Goal: Task Accomplishment & Management: Complete application form

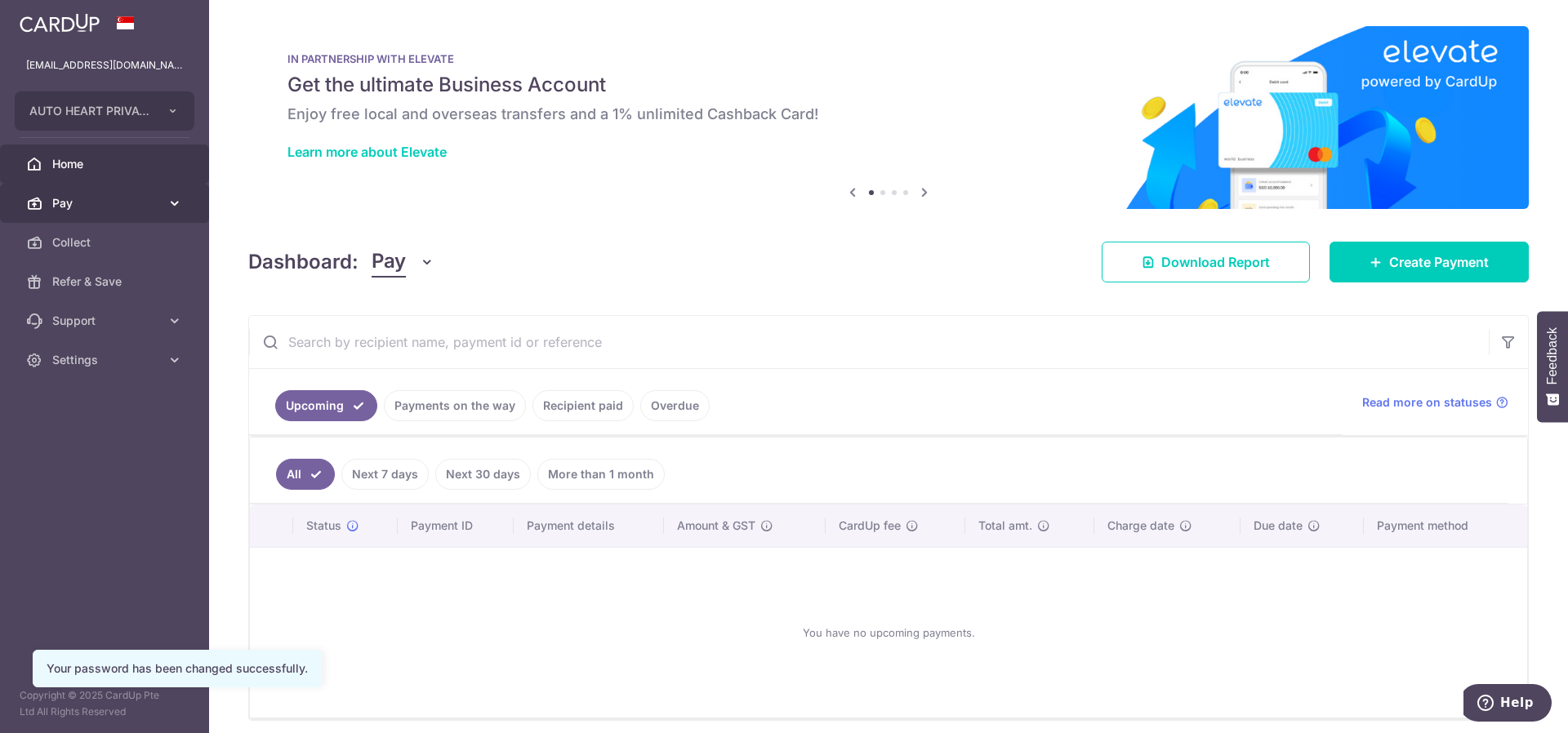
click at [164, 192] on link "Pay" at bounding box center [104, 203] width 209 height 40
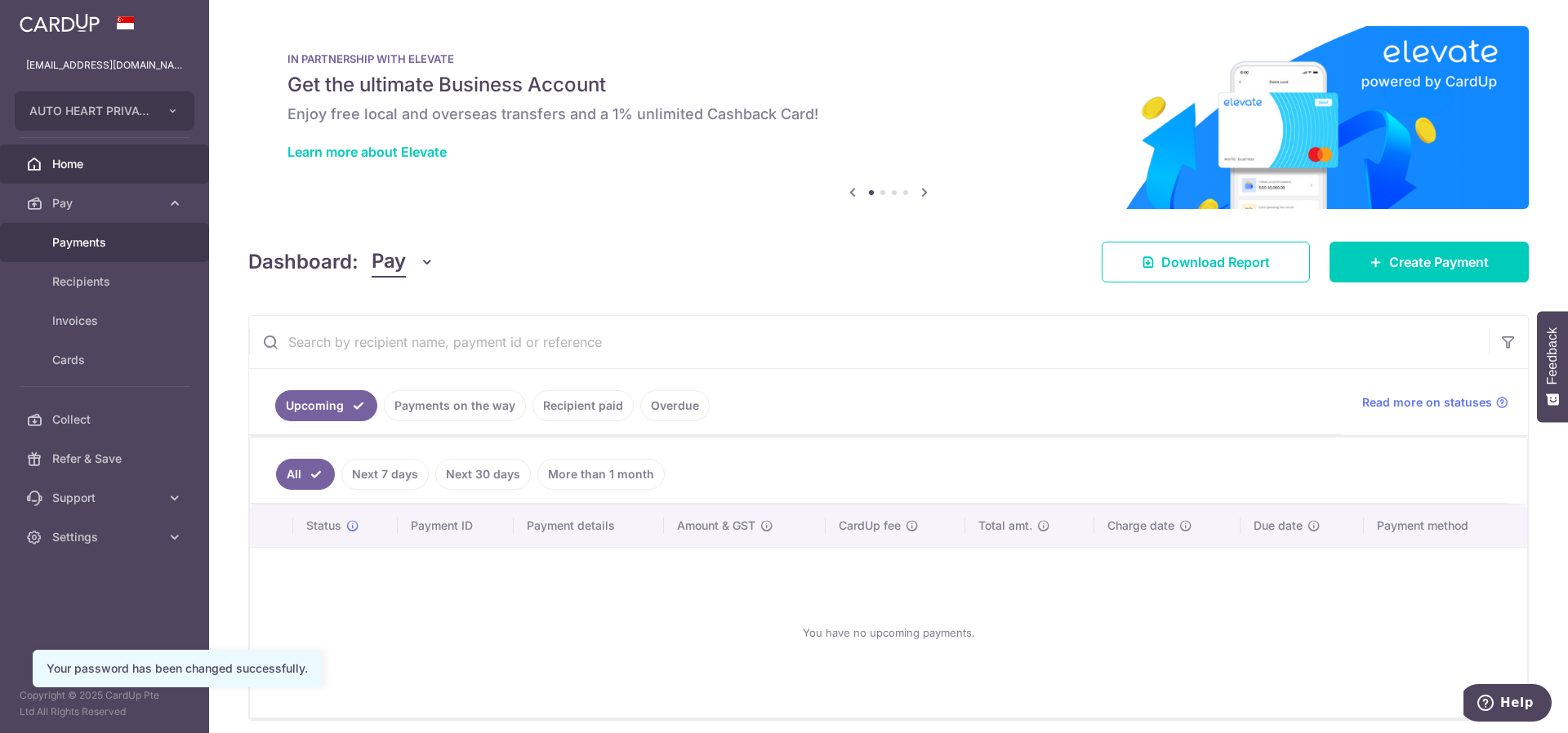
click at [136, 248] on span "Payments" at bounding box center [106, 242] width 107 height 17
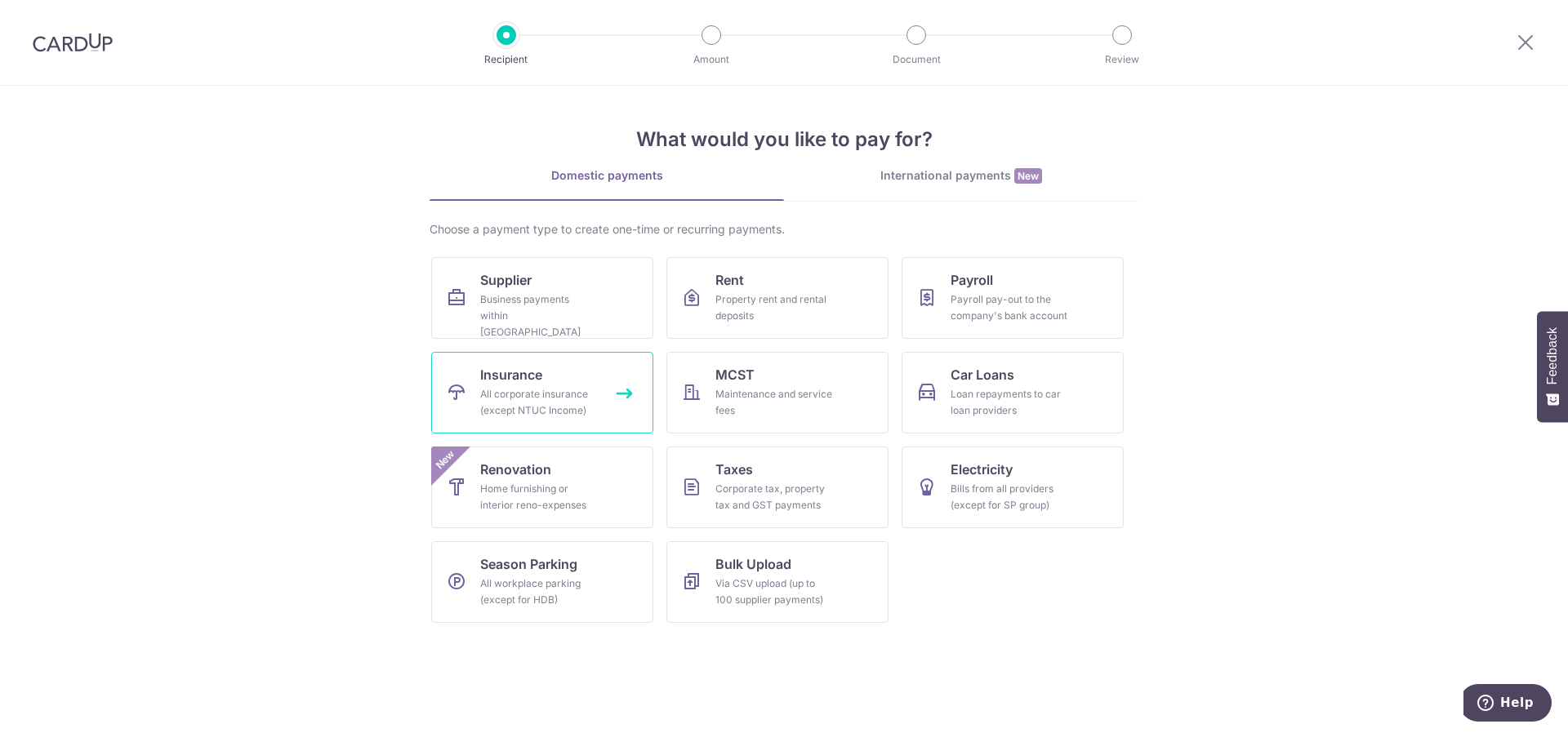
click at [566, 407] on div "All corporate insurance (except NTUC Income)" at bounding box center [539, 402] width 118 height 33
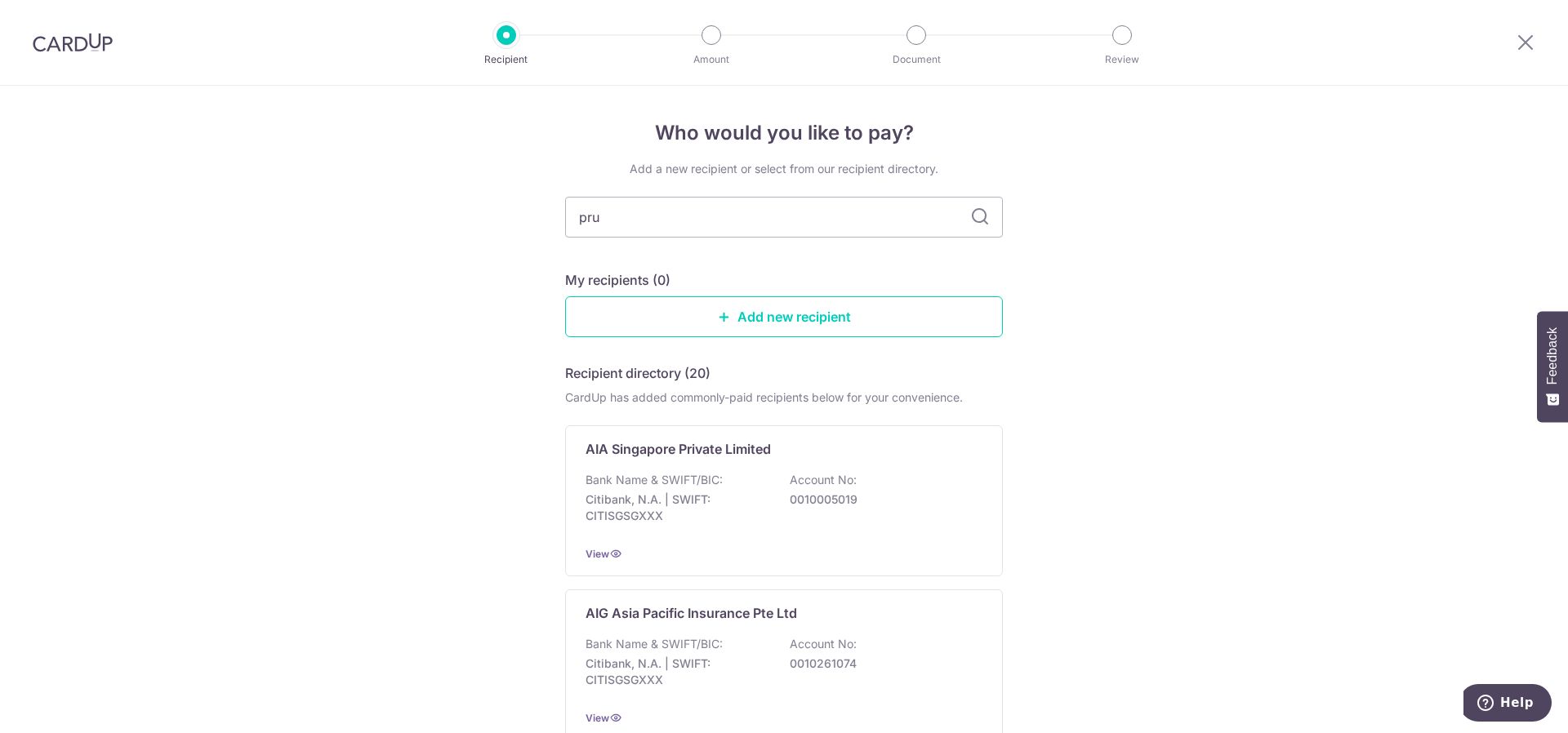
type input "prud"
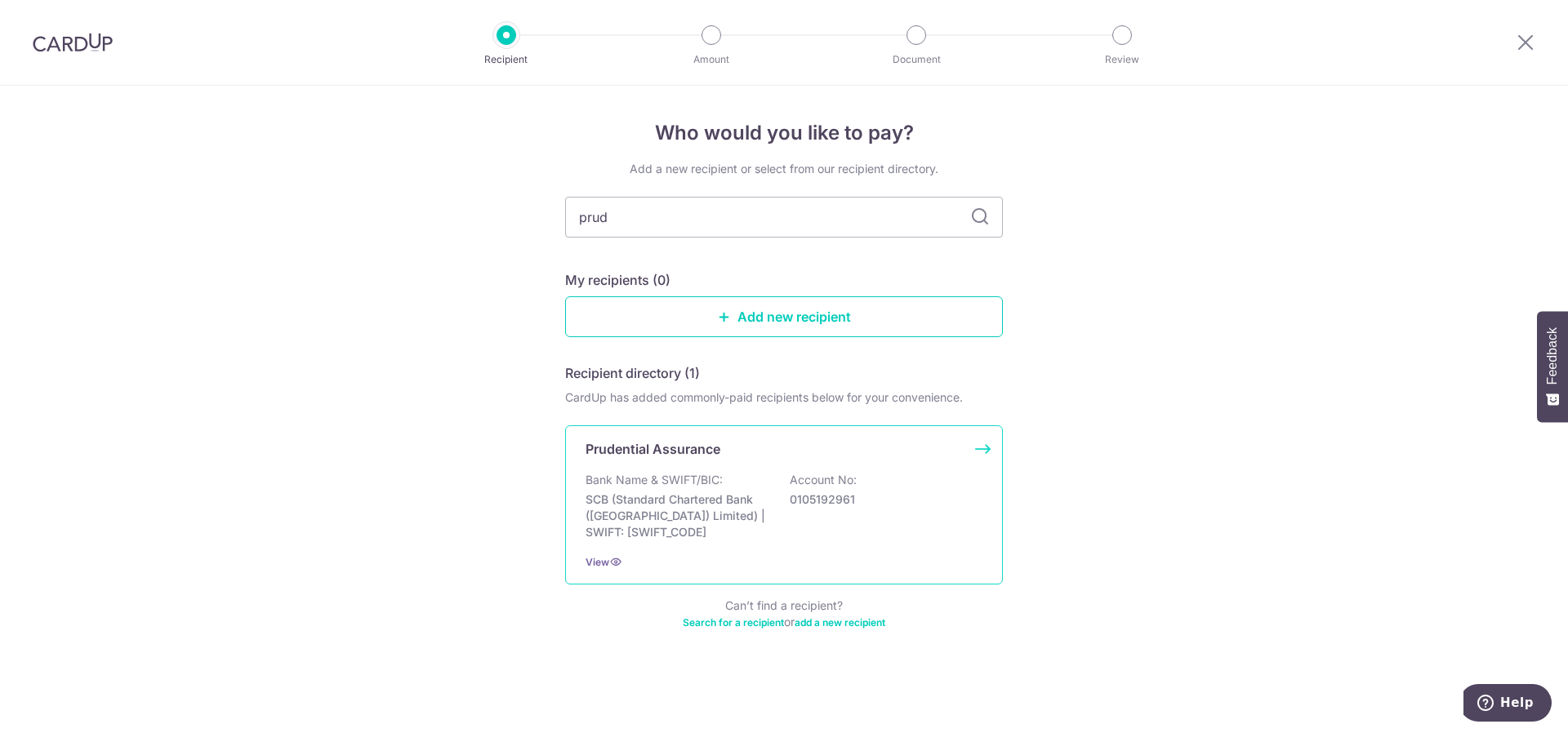
click at [723, 467] on div "Prudential Assurance Bank Name & SWIFT/BIC: SCB (Standard Chartered Bank (Singa…" at bounding box center [784, 504] width 438 height 159
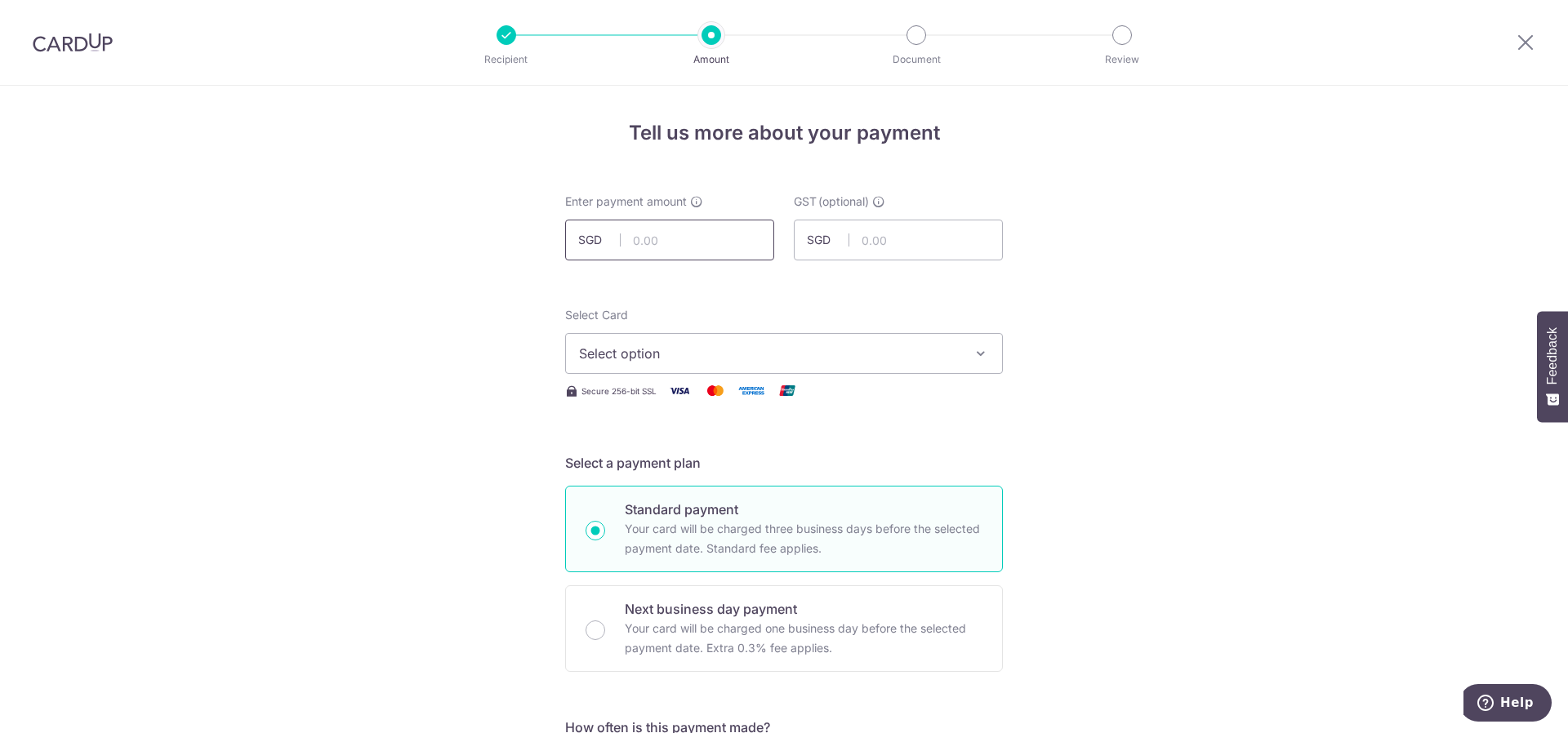
drag, startPoint x: 0, startPoint y: 0, endPoint x: 710, endPoint y: 246, distance: 751.4
click at [710, 246] on input "text" at bounding box center [669, 240] width 209 height 40
type input "827.20"
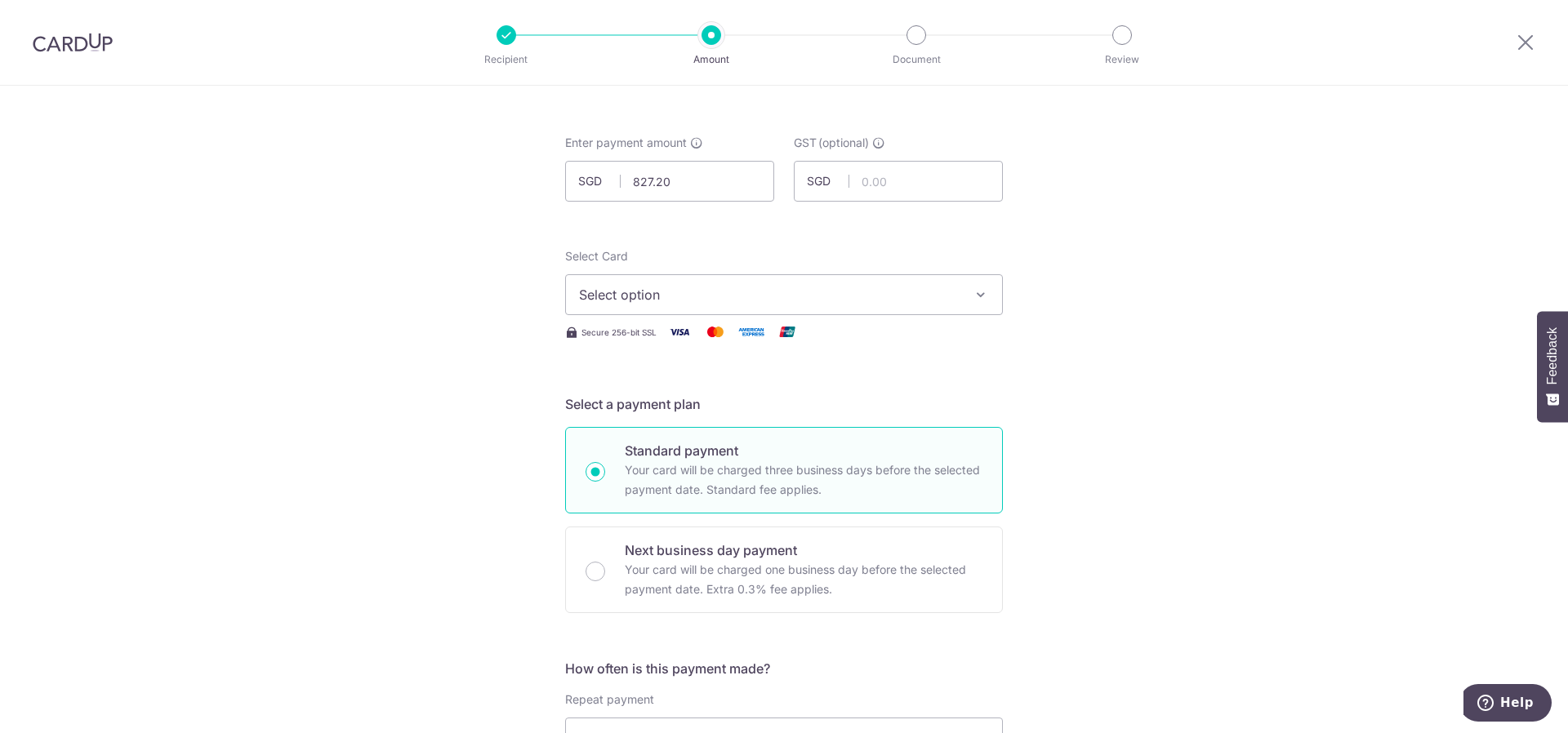
scroll to position [82, 0]
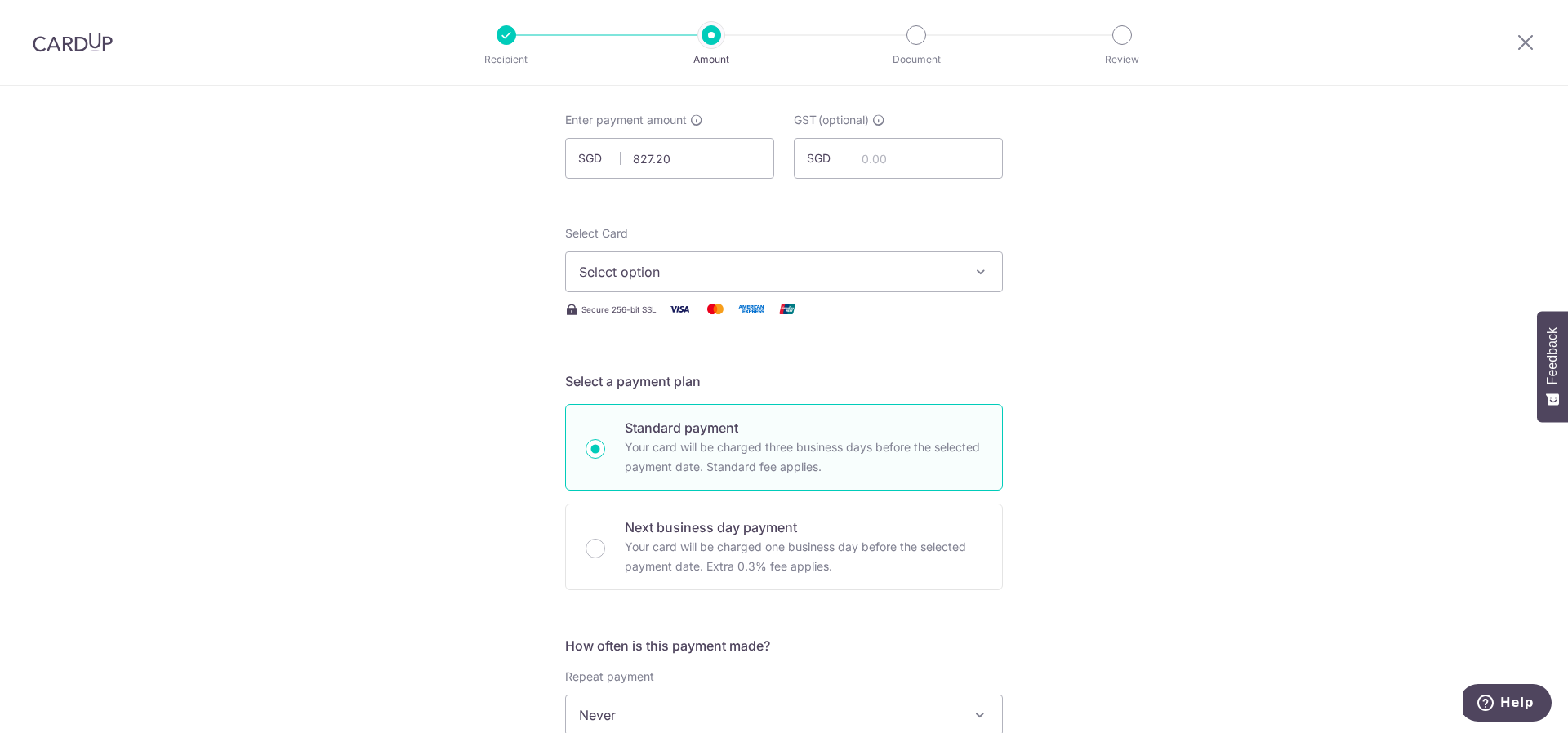
click at [702, 272] on span "Select option" at bounding box center [769, 272] width 380 height 19
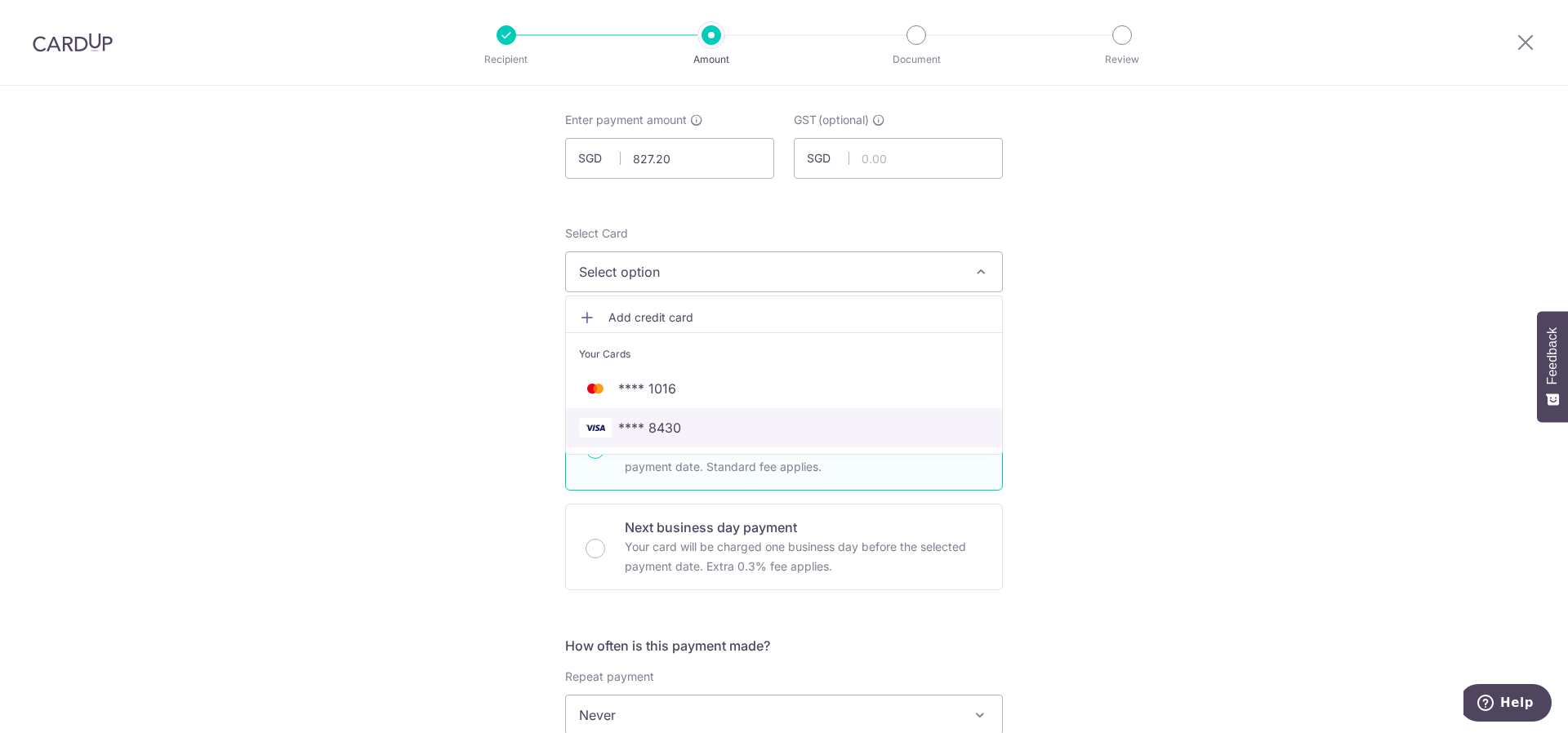
click at [691, 423] on span "**** 8430" at bounding box center [784, 428] width 410 height 19
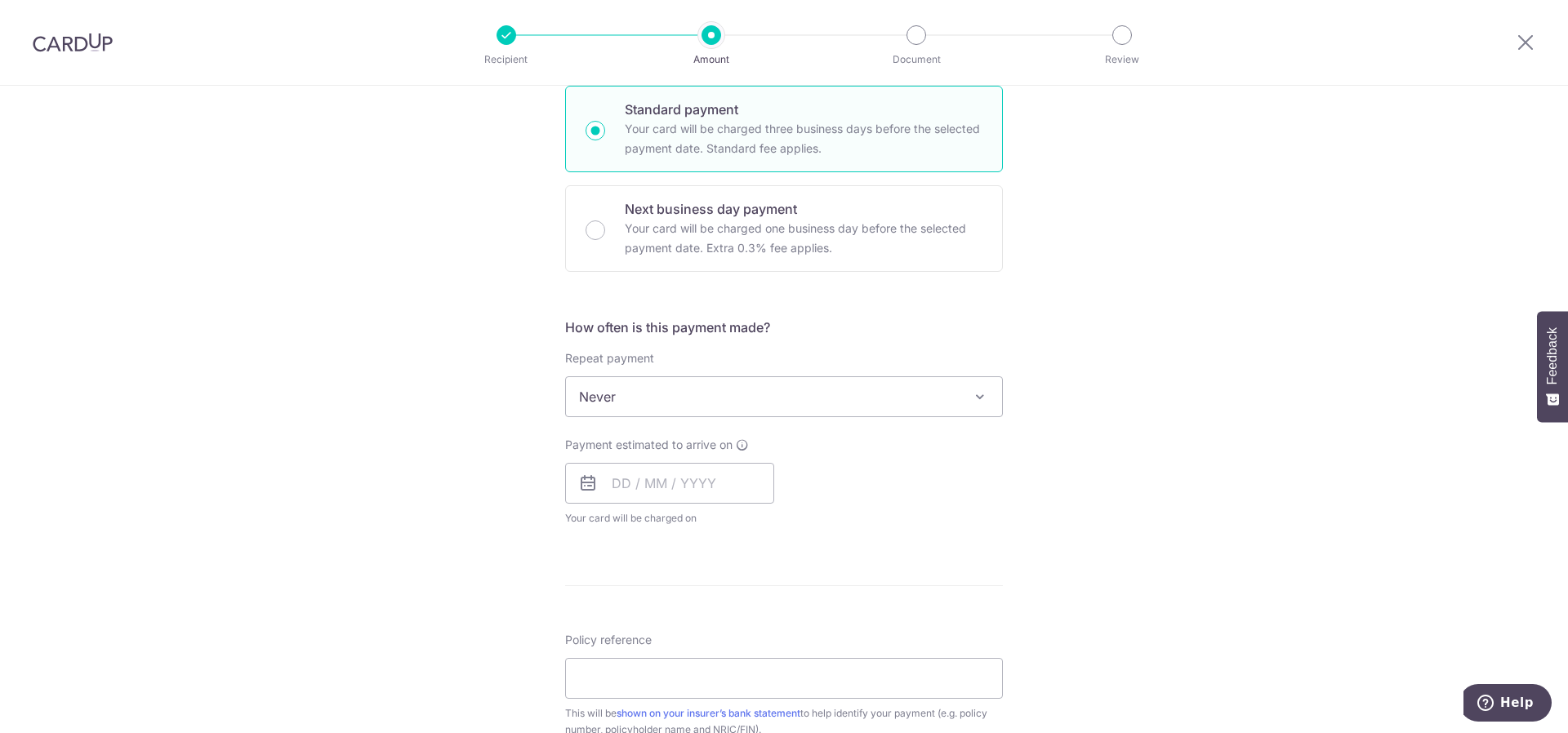
scroll to position [408, 0]
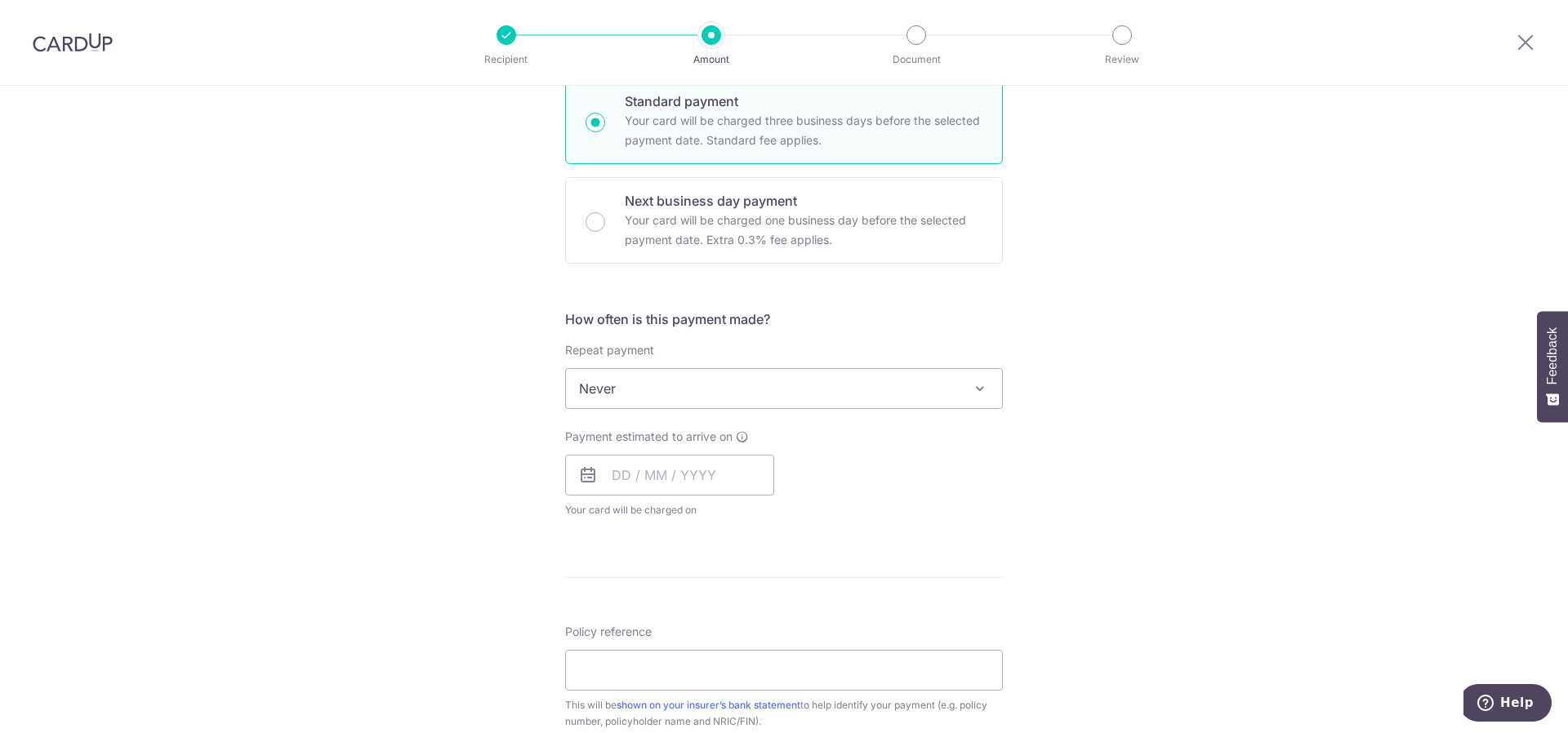
click at [666, 393] on span "Never" at bounding box center [784, 388] width 436 height 40
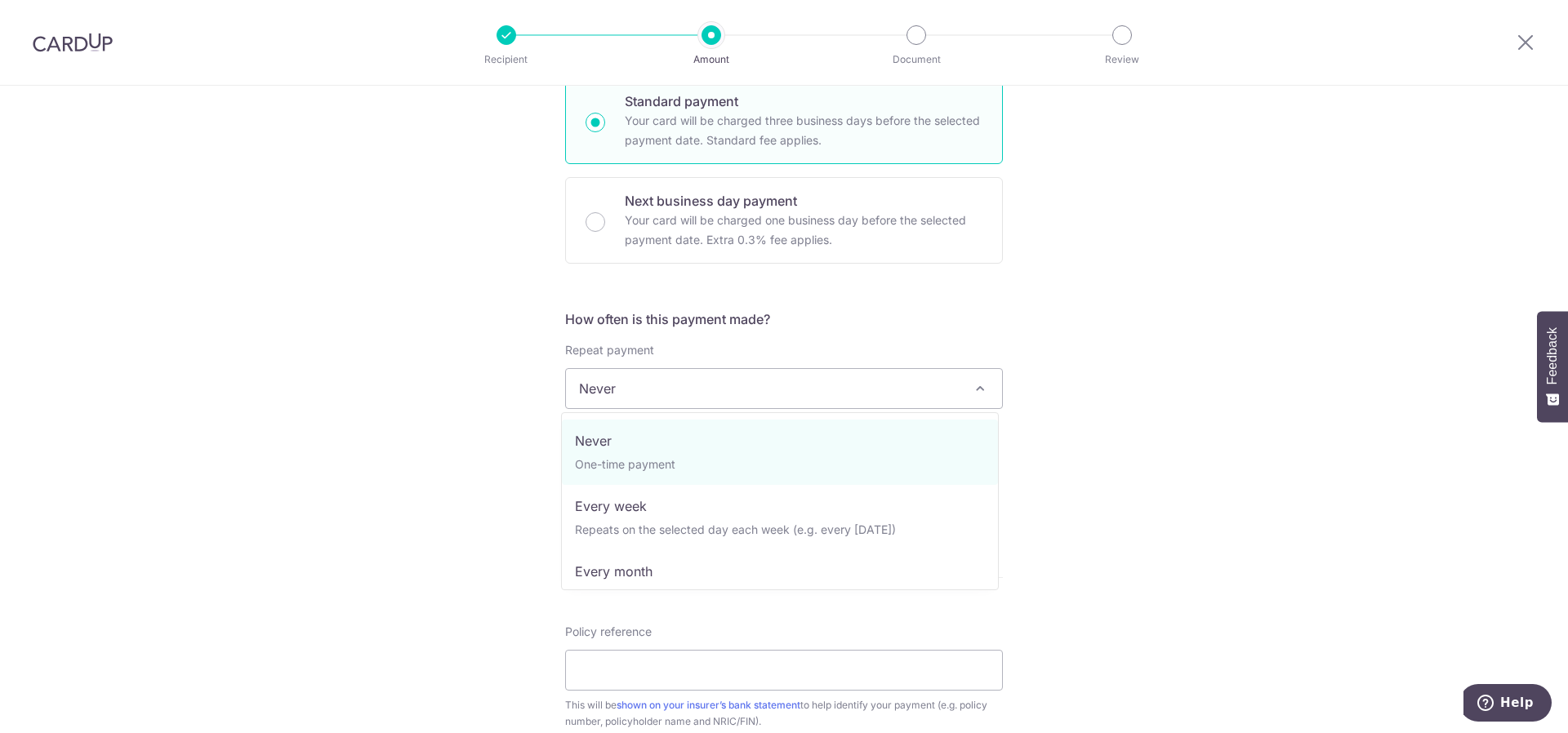
click at [666, 393] on span "Never" at bounding box center [784, 388] width 436 height 40
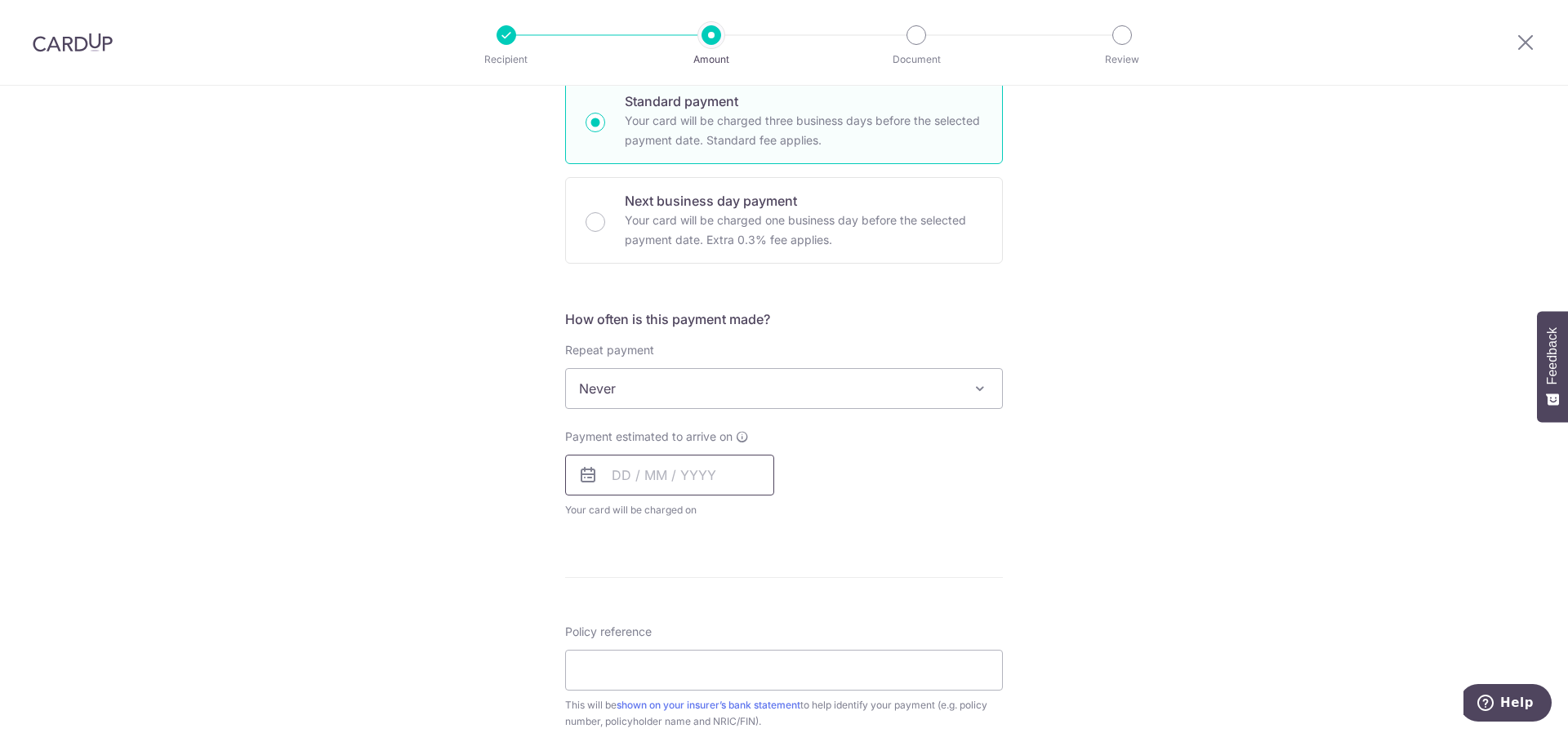
click at [634, 472] on input "text" at bounding box center [669, 475] width 209 height 40
click at [717, 631] on link "9" at bounding box center [730, 624] width 26 height 26
type input "[DATE]"
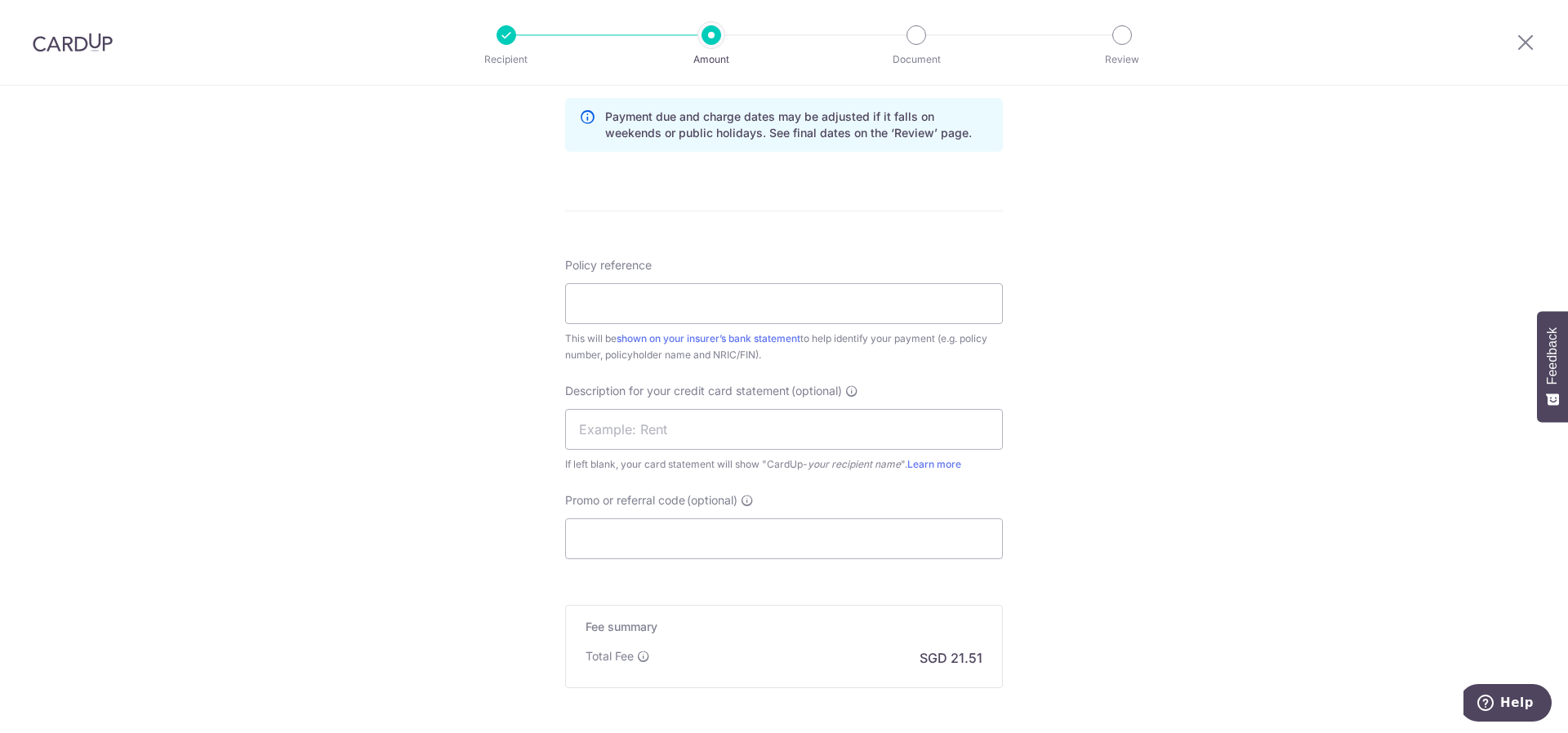
scroll to position [842, 0]
click at [704, 540] on input "Promo or referral code (optional)" at bounding box center [784, 538] width 438 height 40
paste input "SGNEW14"
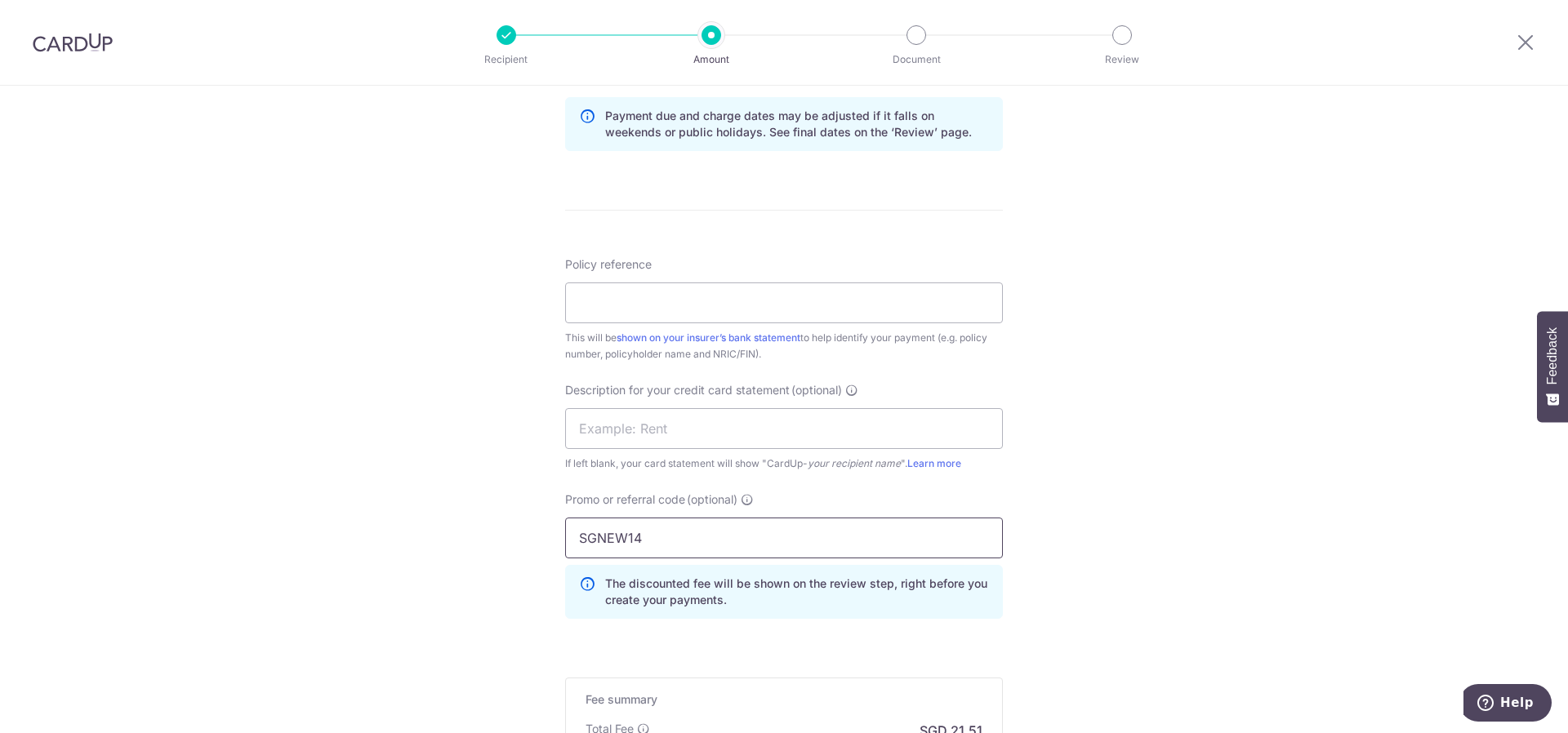
type input "SGNEW14"
click at [1109, 473] on div "Tell us more about your payment Enter payment amount SGD 827.20 827.20 GST (opt…" at bounding box center [784, 106] width 1568 height 1726
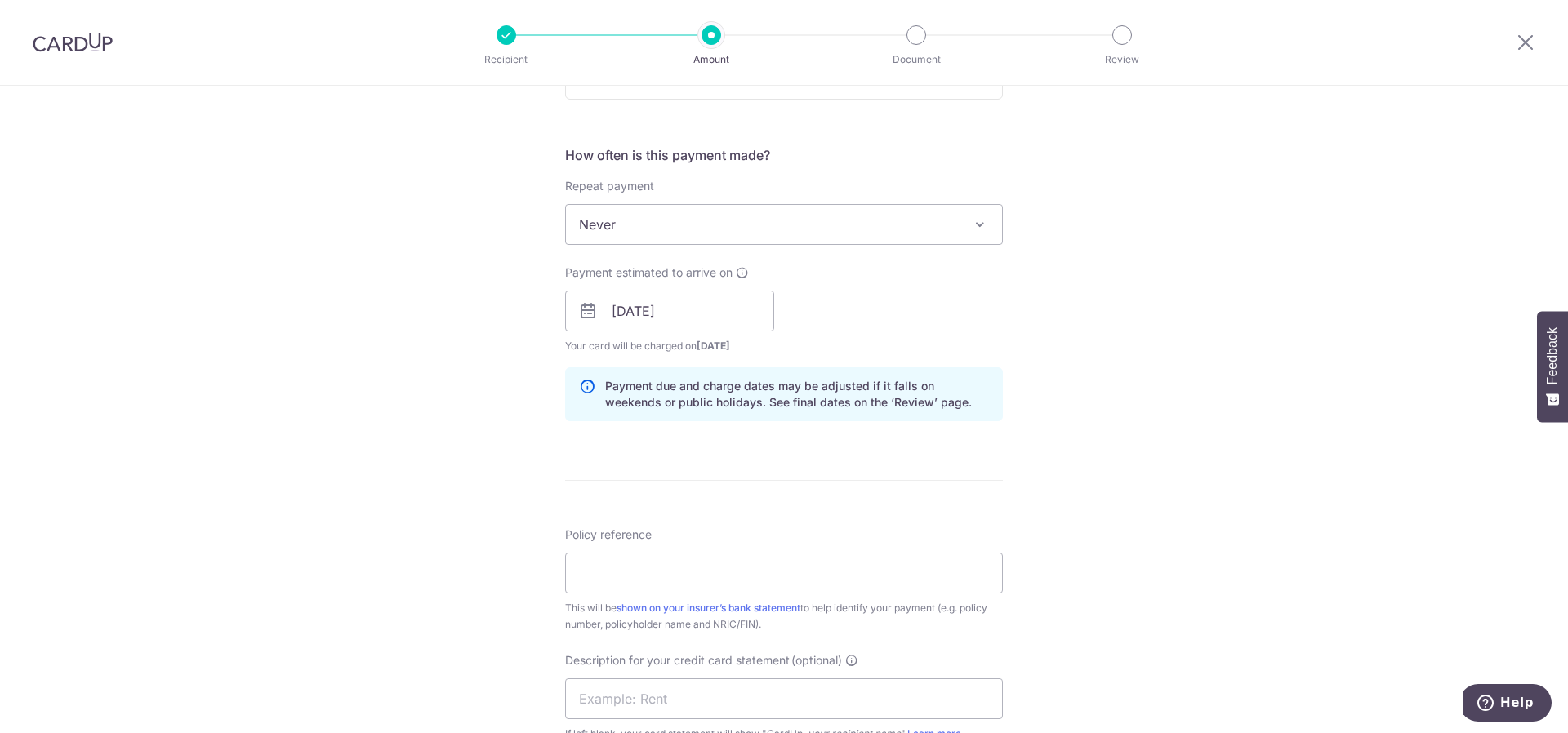
scroll to position [735, 0]
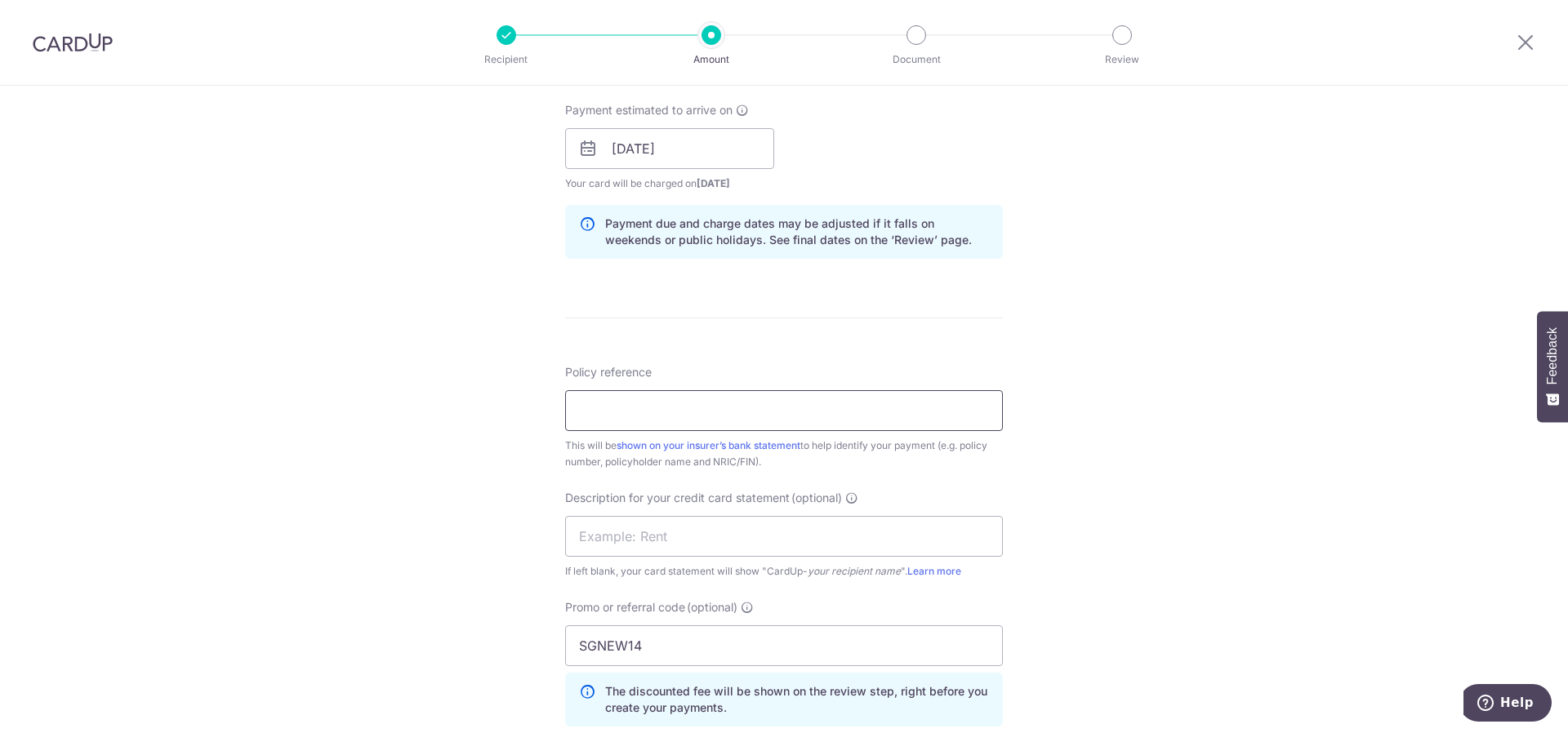
click at [664, 406] on input "Policy reference" at bounding box center [784, 410] width 438 height 40
paste input "32225641"
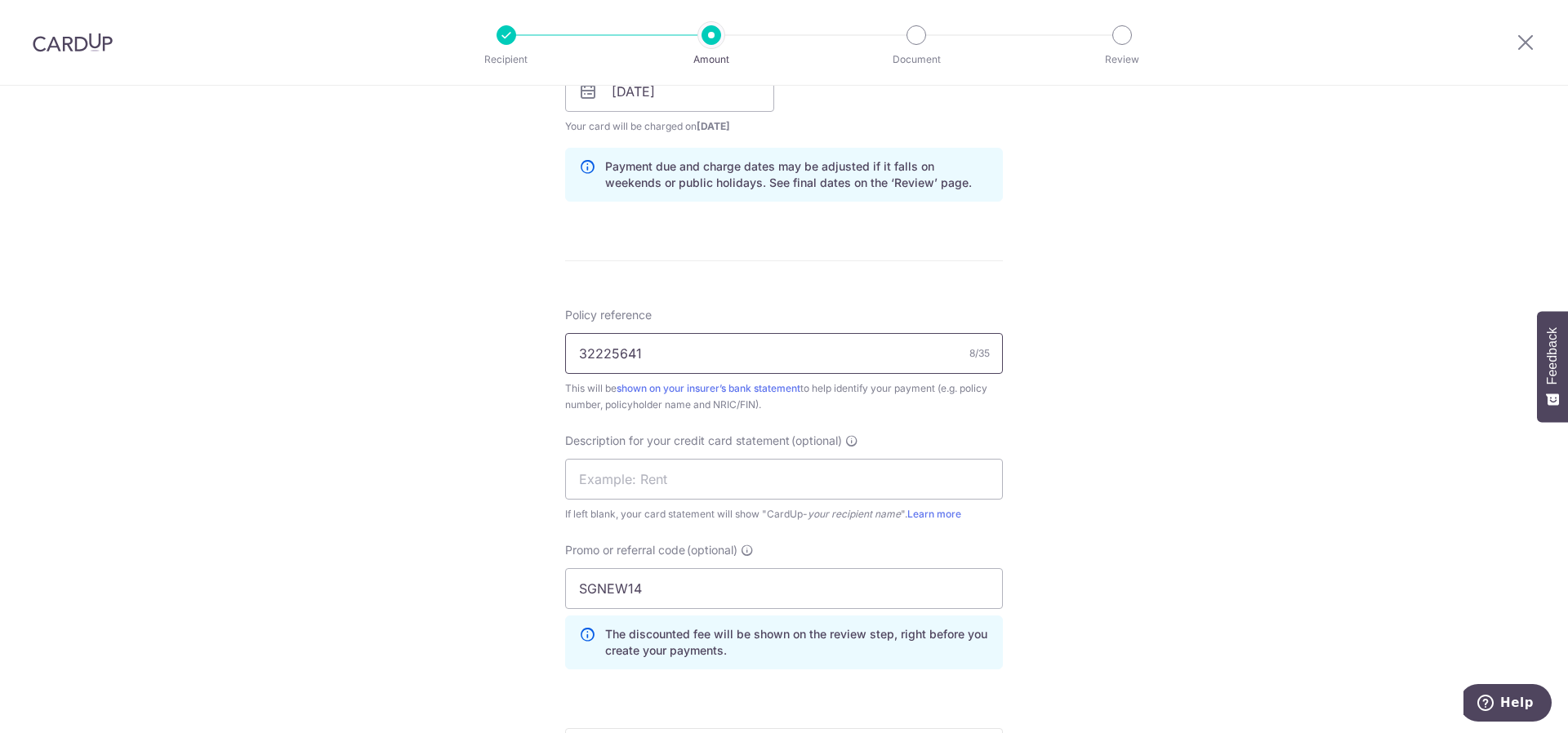
scroll to position [817, 0]
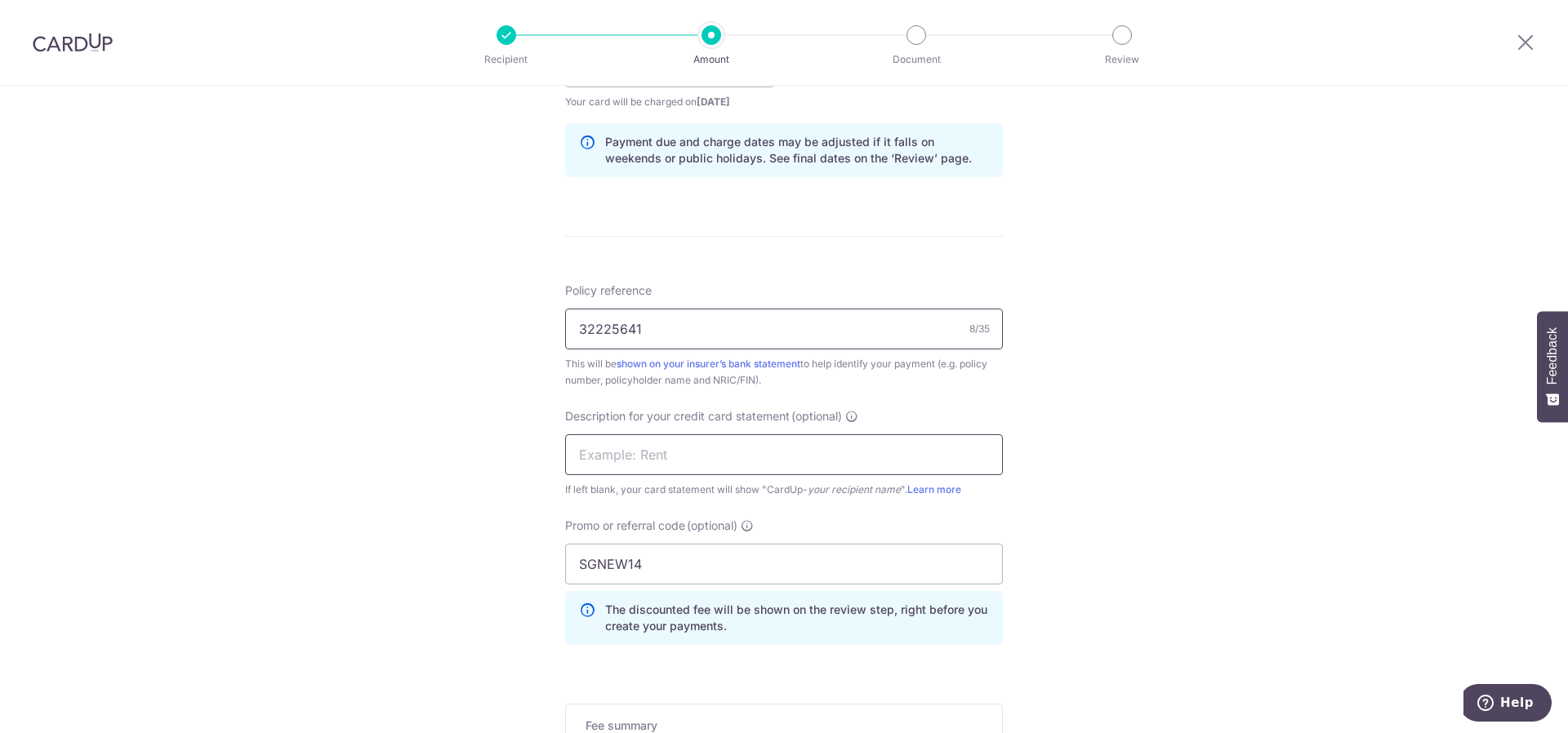
type input "32225641"
click at [830, 461] on input "text" at bounding box center [784, 455] width 438 height 40
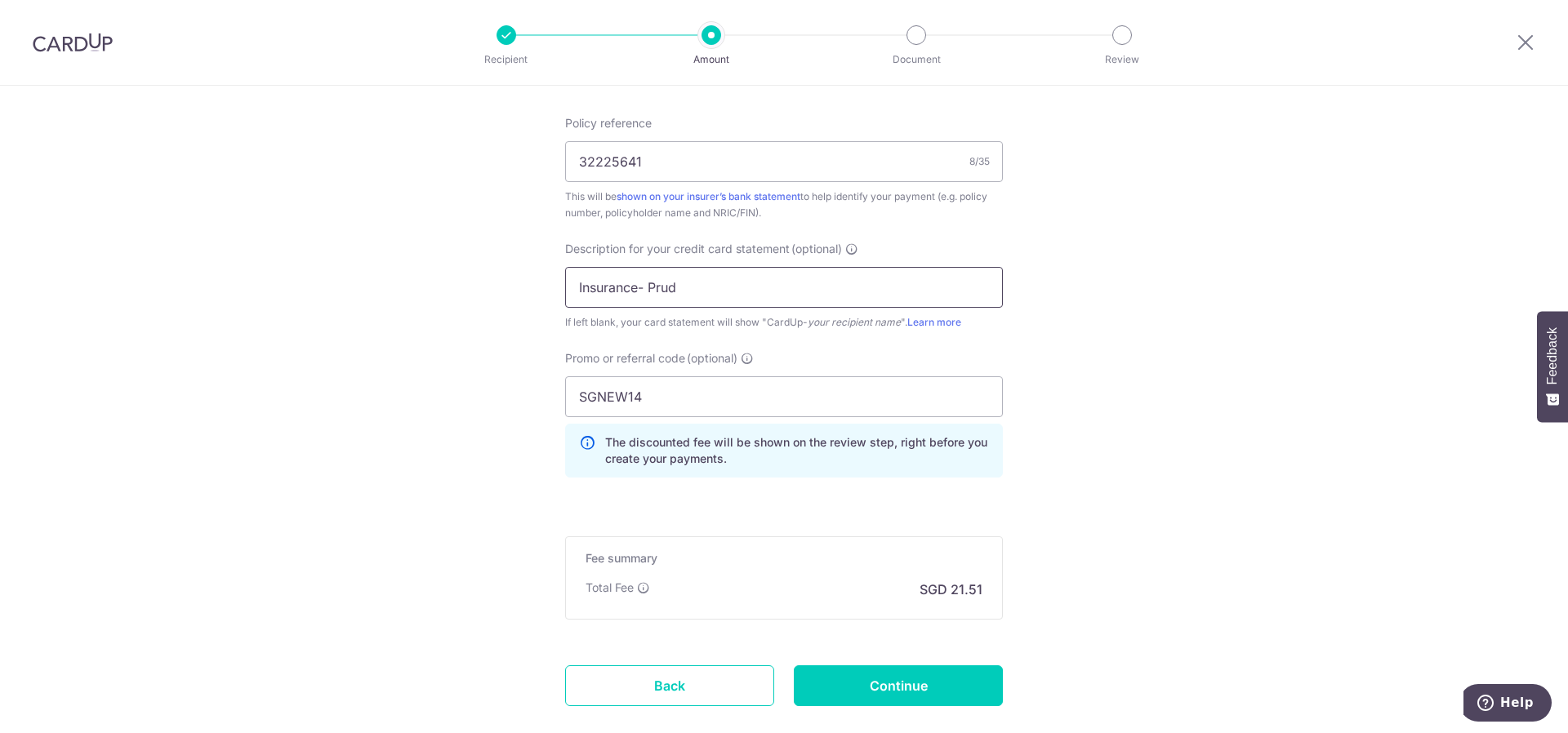
scroll to position [1061, 0]
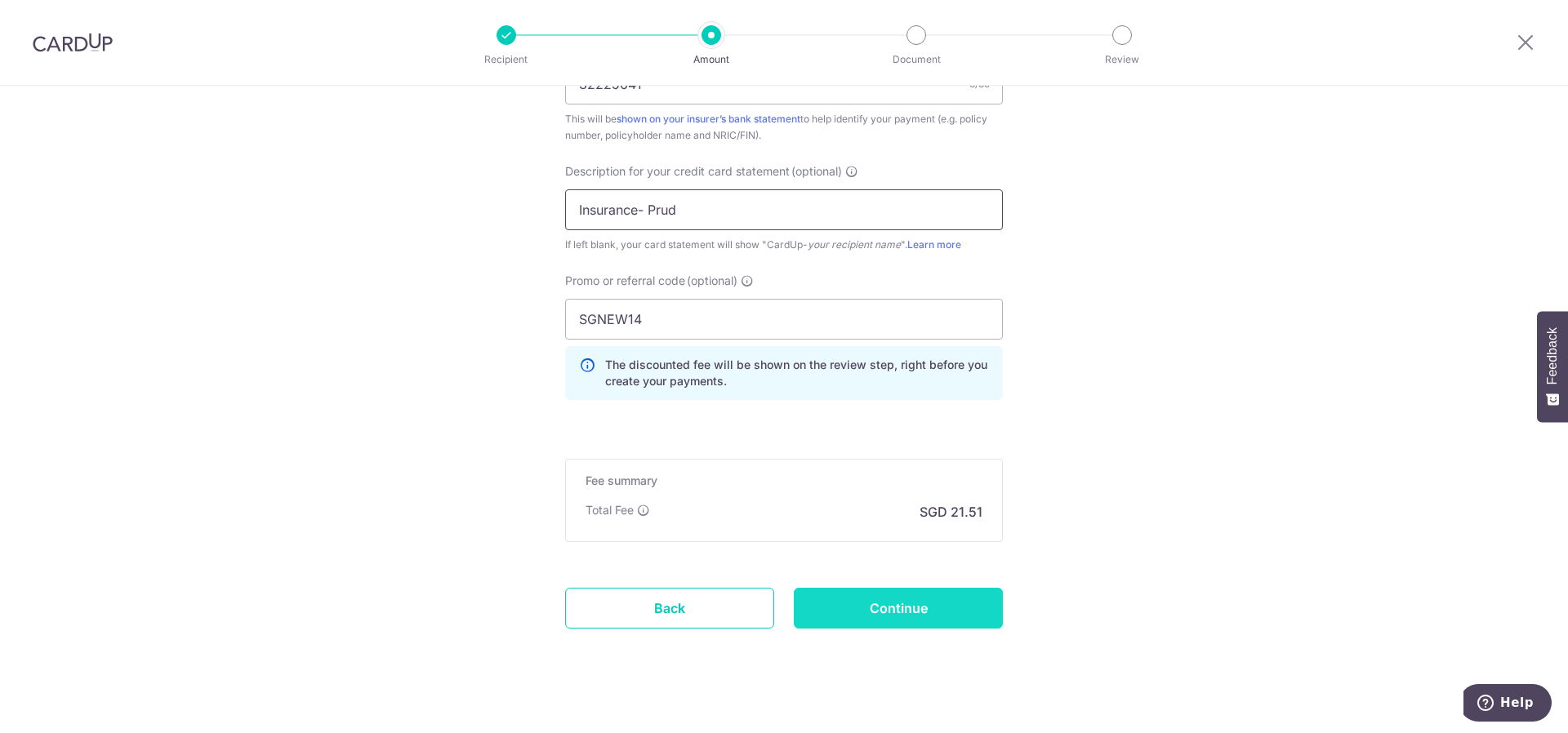
type input "Insurance- Prud"
click at [893, 613] on input "Continue" at bounding box center [898, 608] width 209 height 40
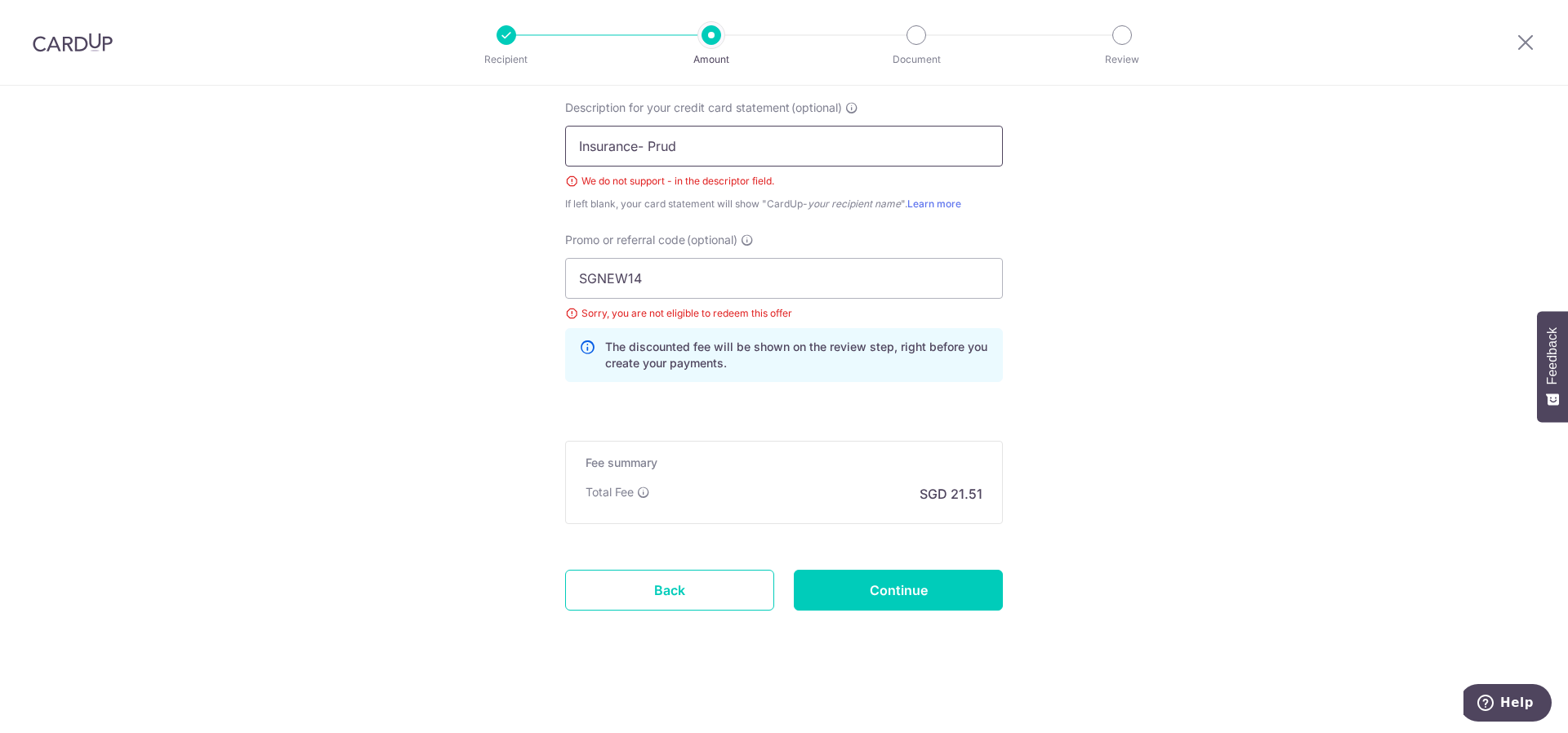
click at [638, 148] on input "Insurance- Prud" at bounding box center [784, 146] width 438 height 40
click at [643, 148] on input "Insurance- Prud" at bounding box center [784, 146] width 438 height 40
click at [714, 157] on input "Insurance Prud" at bounding box center [784, 146] width 438 height 40
type input "Insurance Prud"
drag, startPoint x: 711, startPoint y: 274, endPoint x: 408, endPoint y: 276, distance: 303.0
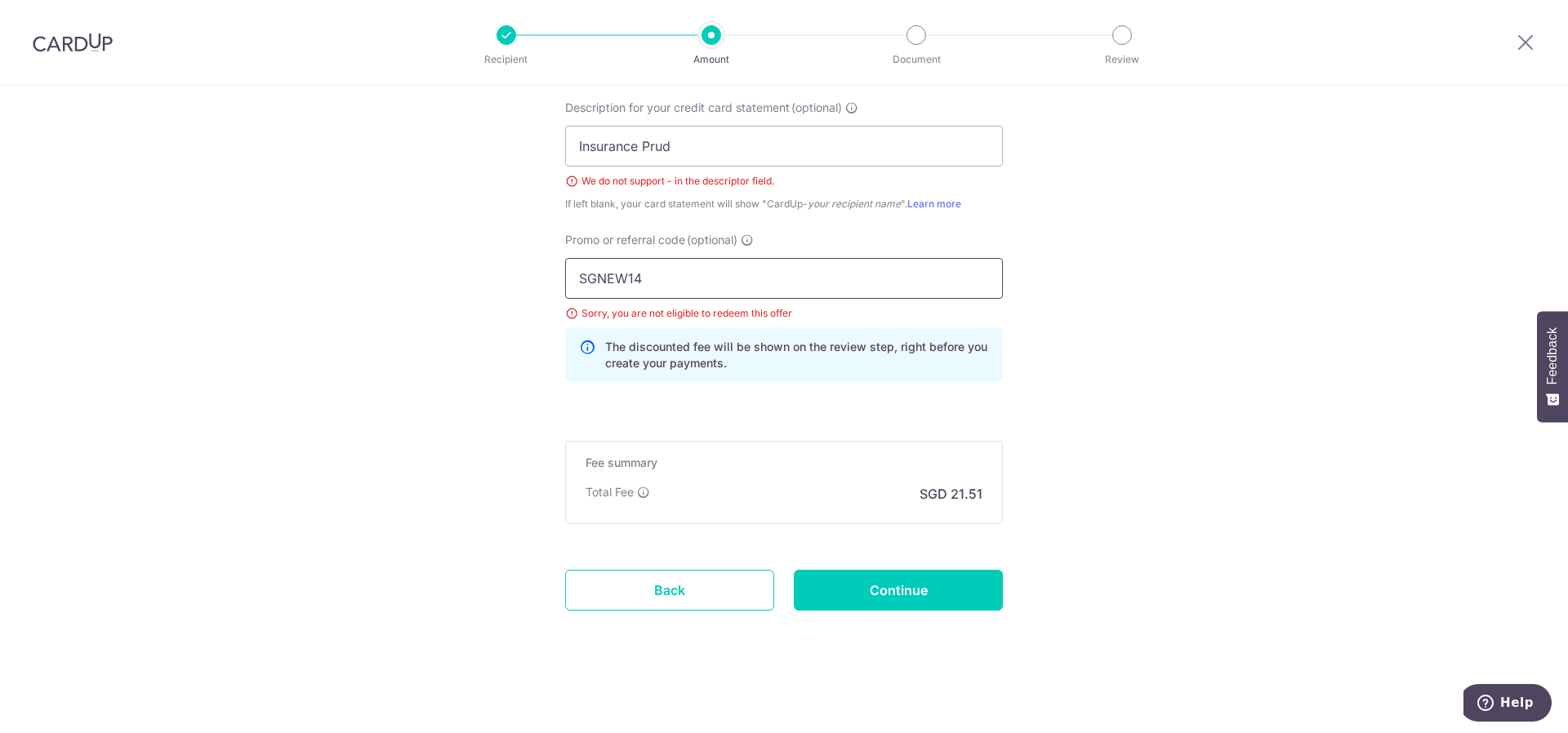
paste input "BOFF185"
type input "BOFF185"
click at [926, 596] on input "Continue" at bounding box center [898, 590] width 209 height 40
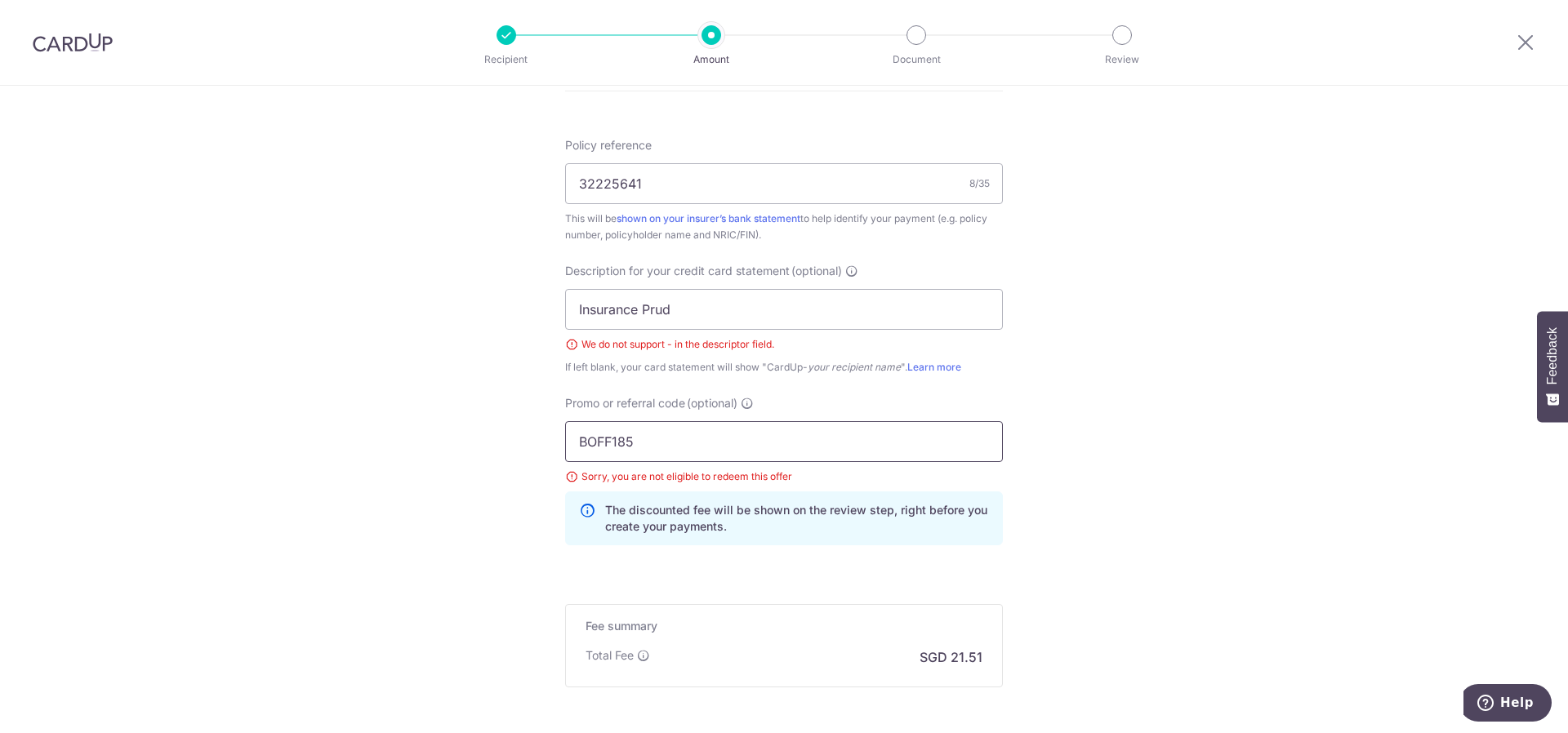
click at [939, 441] on input "BOFF185" at bounding box center [784, 442] width 438 height 40
click at [910, 313] on input "Insurance Prud" at bounding box center [784, 309] width 438 height 40
